Goal: Task Accomplishment & Management: Manage account settings

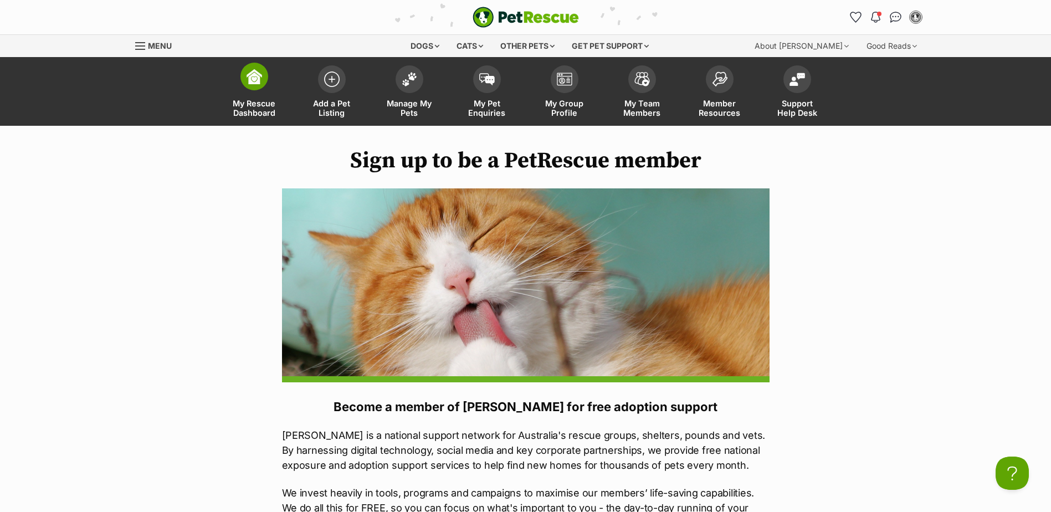
click at [255, 75] on img at bounding box center [255, 77] width 16 height 16
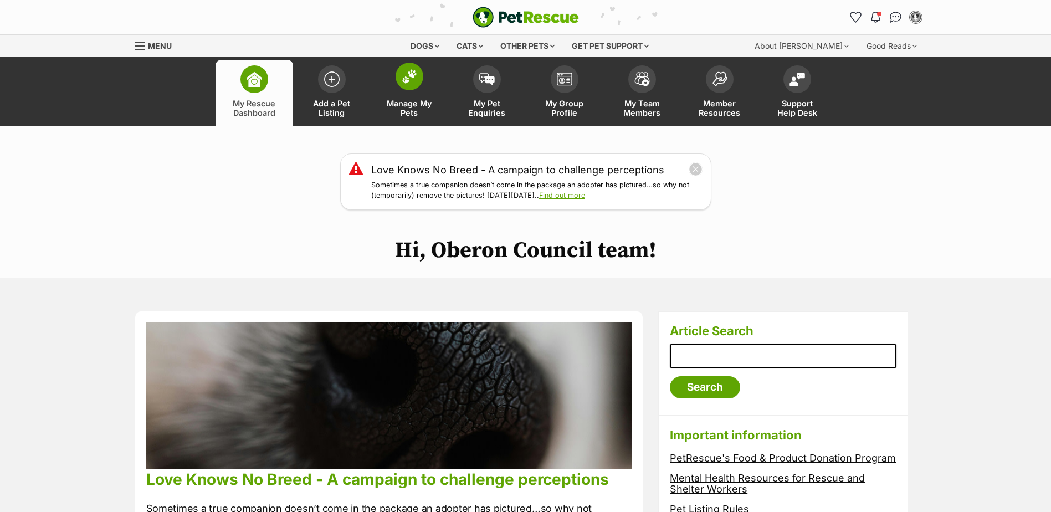
click at [409, 74] on img at bounding box center [410, 76] width 16 height 14
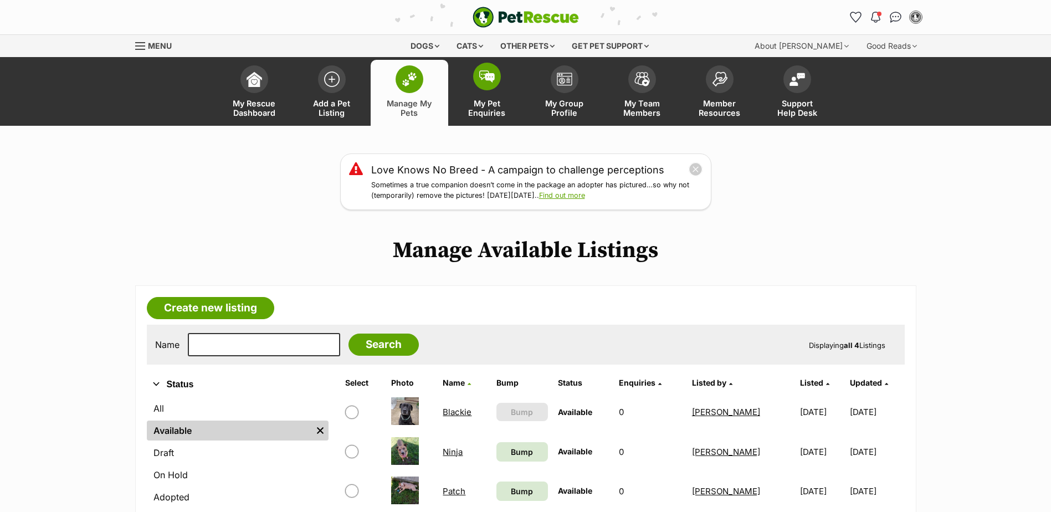
click at [494, 77] on img at bounding box center [487, 76] width 16 height 12
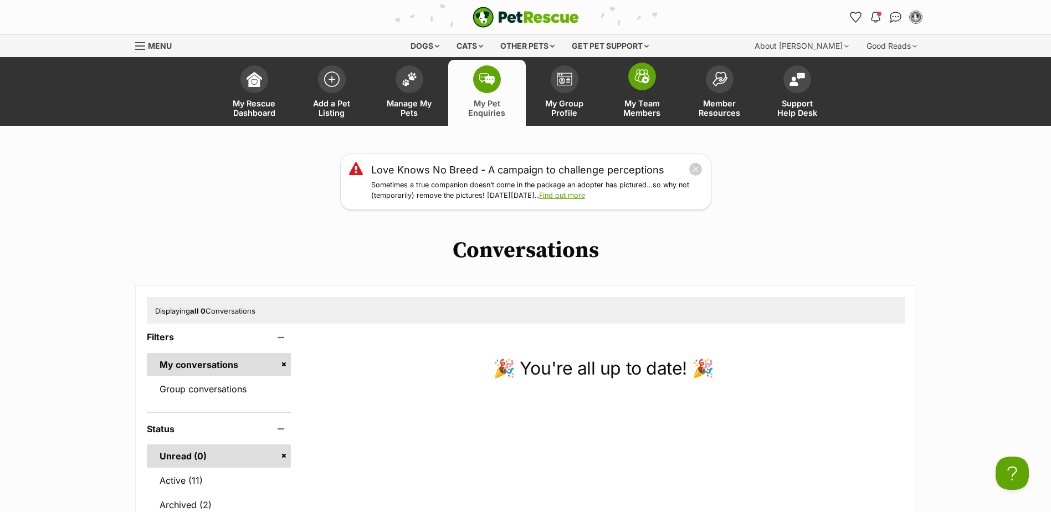
click at [648, 80] on img at bounding box center [642, 76] width 16 height 14
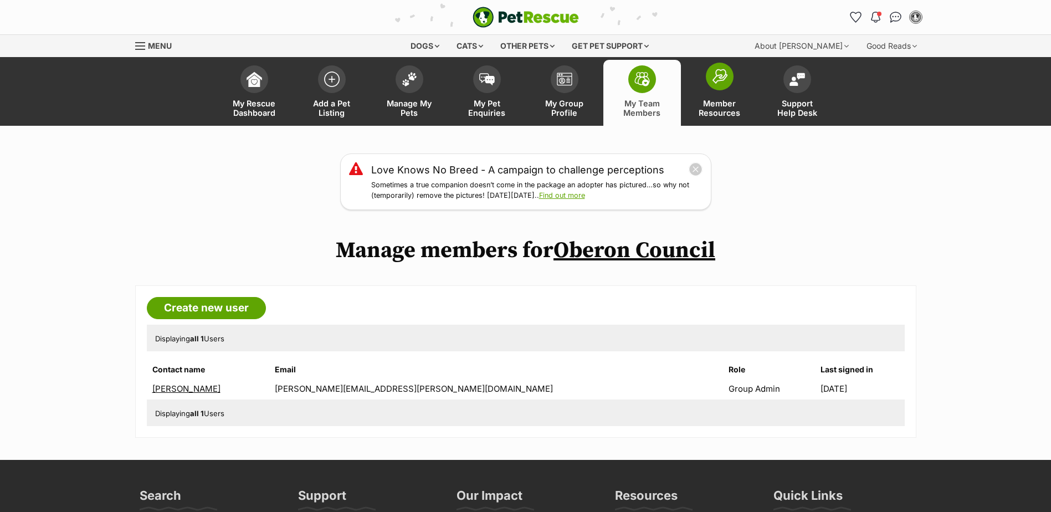
click at [715, 83] on img at bounding box center [720, 76] width 16 height 15
click at [141, 45] on span "Menu" at bounding box center [140, 45] width 10 height 1
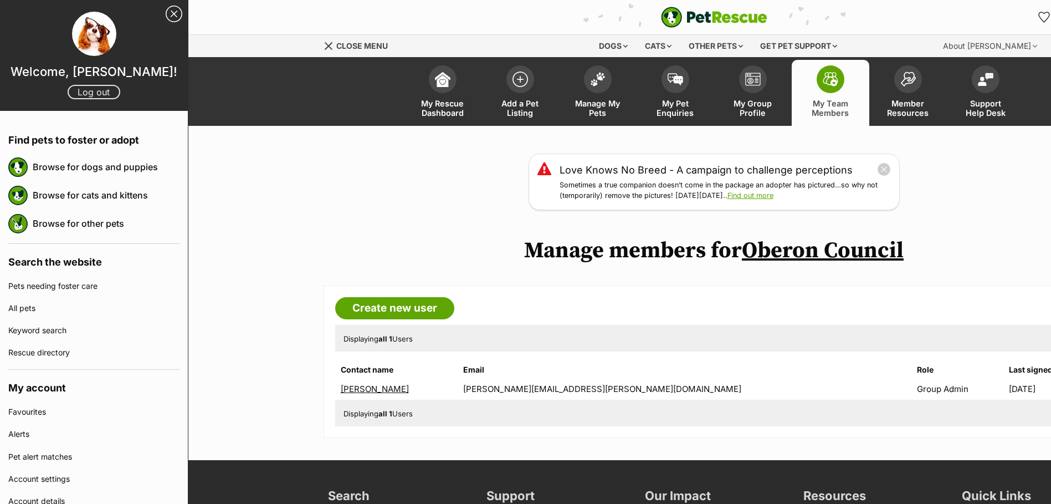
click at [90, 94] on link "Log out" at bounding box center [94, 92] width 53 height 14
